Goal: Task Accomplishment & Management: Complete application form

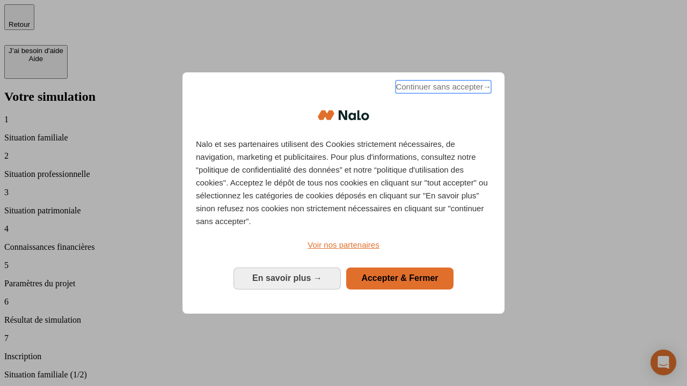
click at [442, 89] on span "Continuer sans accepter →" at bounding box center [444, 86] width 96 height 13
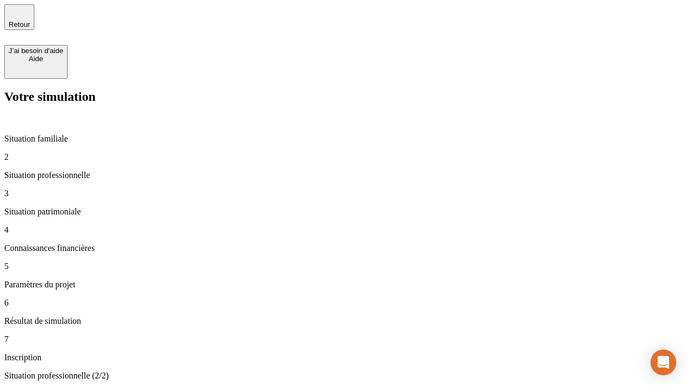
type input "30 000"
type input "40 000"
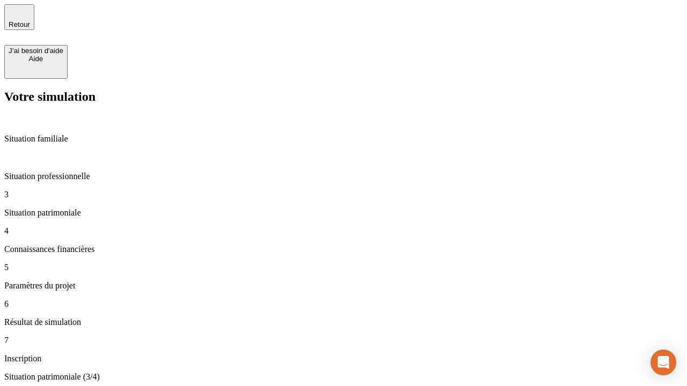
type input "1 100"
type input "20"
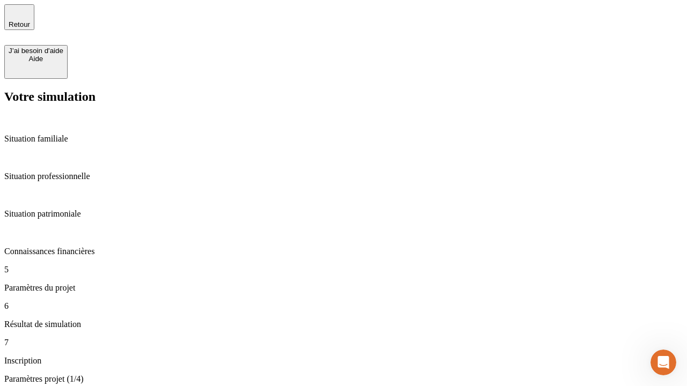
type input "40"
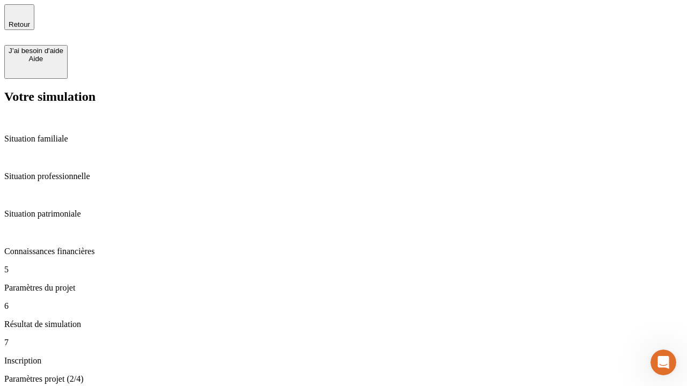
type input "50 000"
type input "640"
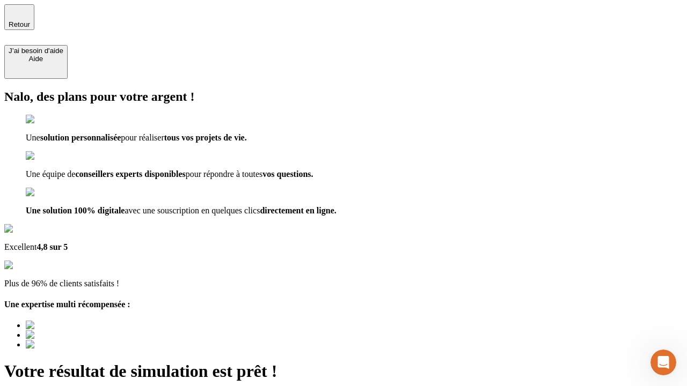
type input "[EMAIL_ADDRESS][DOMAIN_NAME]"
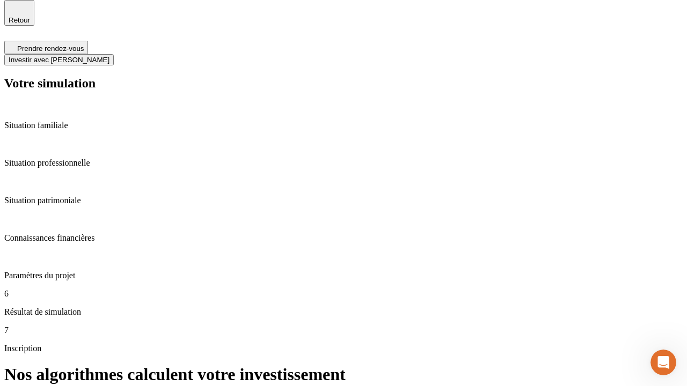
click at [109, 56] on span "Investir avec [PERSON_NAME]" at bounding box center [59, 60] width 101 height 8
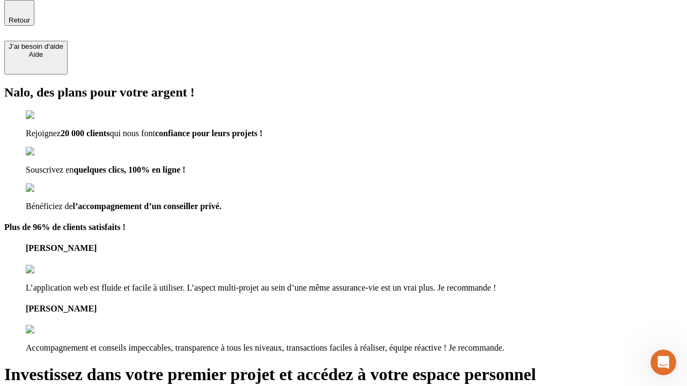
scroll to position [3, 0]
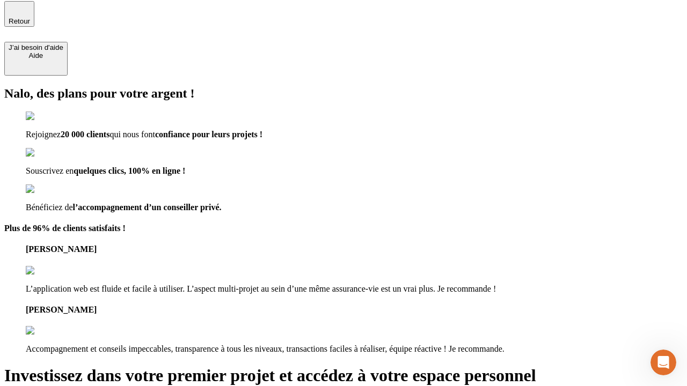
type input "abc"
